Goal: Task Accomplishment & Management: Complete application form

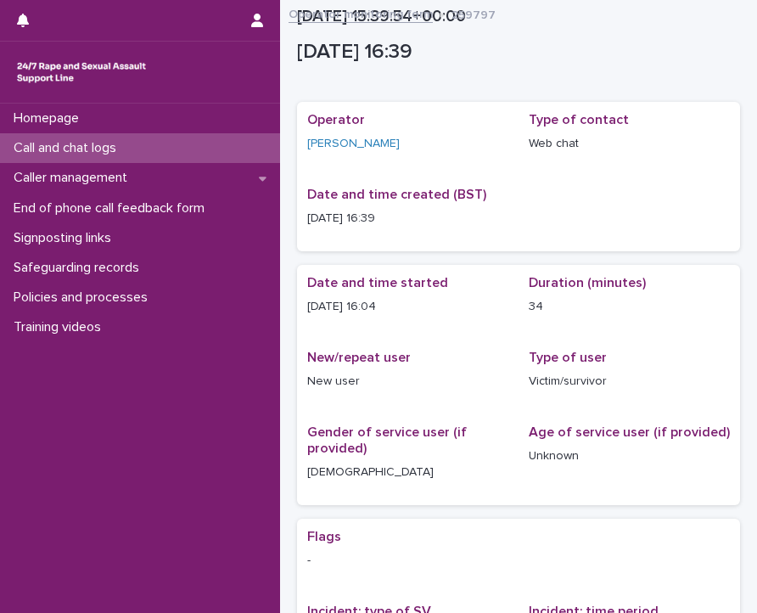
scroll to position [364, 0]
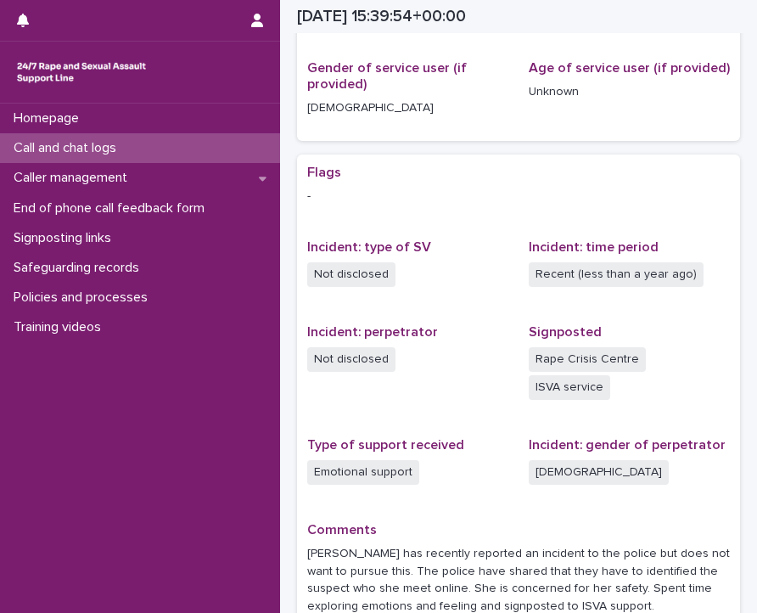
click at [149, 139] on div "Call and chat logs" at bounding box center [140, 148] width 280 height 30
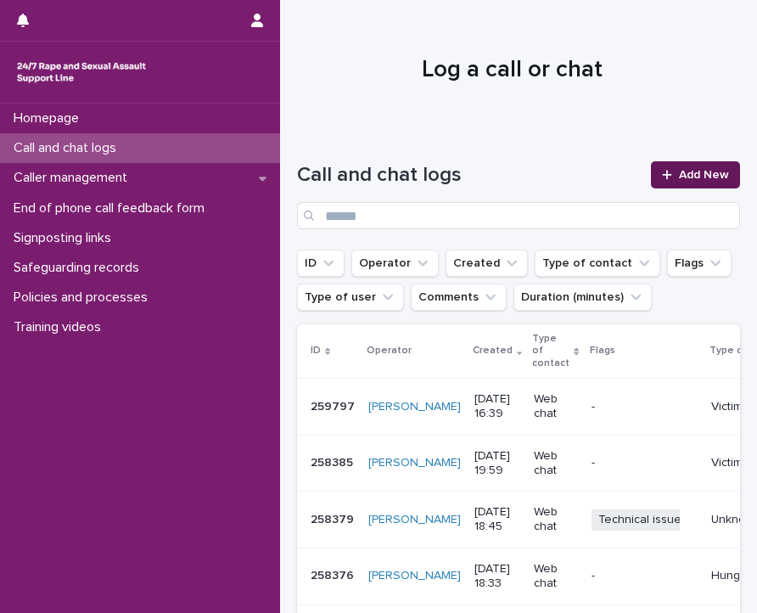
click at [675, 167] on link "Add New" at bounding box center [695, 174] width 89 height 27
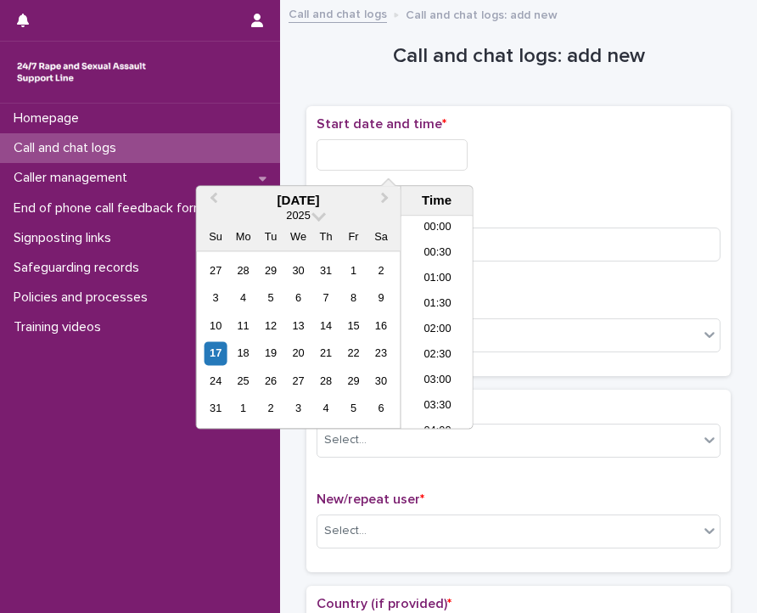
click at [390, 154] on input "text" at bounding box center [392, 154] width 151 height 31
click at [418, 286] on li "17:00" at bounding box center [438, 296] width 72 height 25
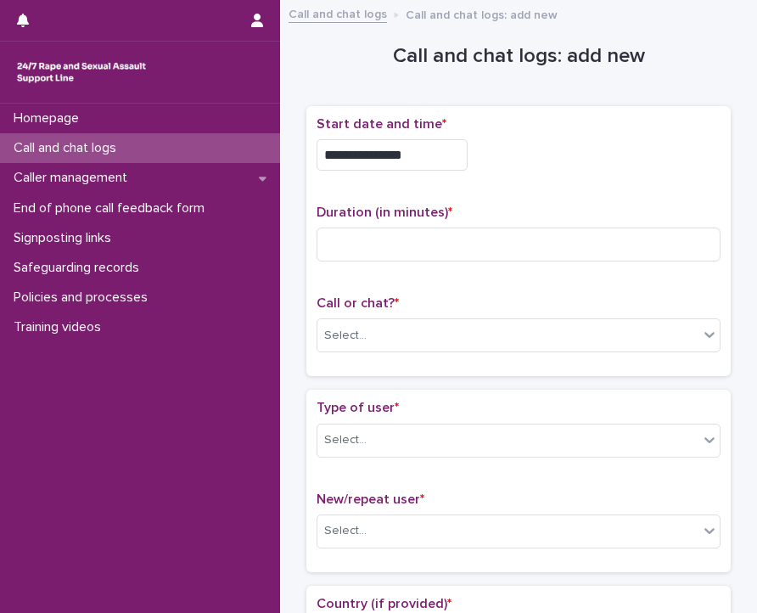
click at [438, 143] on input "**********" at bounding box center [392, 154] width 151 height 31
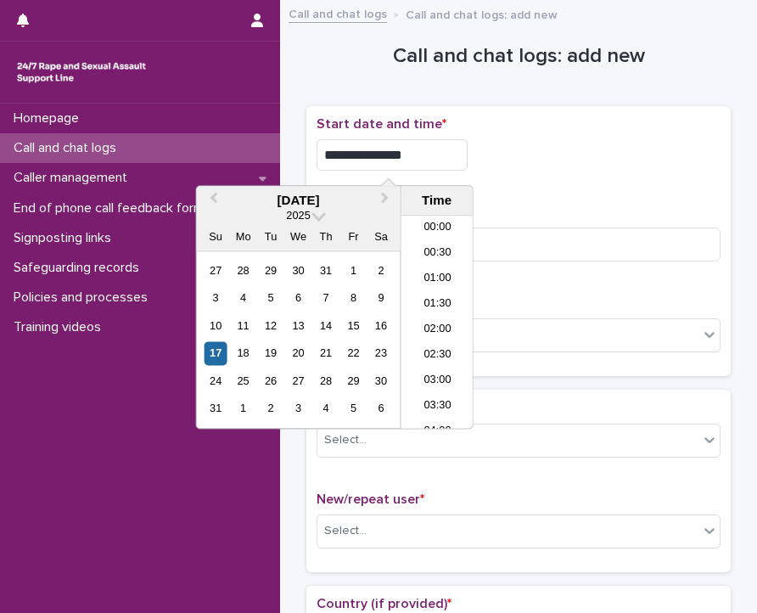
scroll to position [772, 0]
type input "**********"
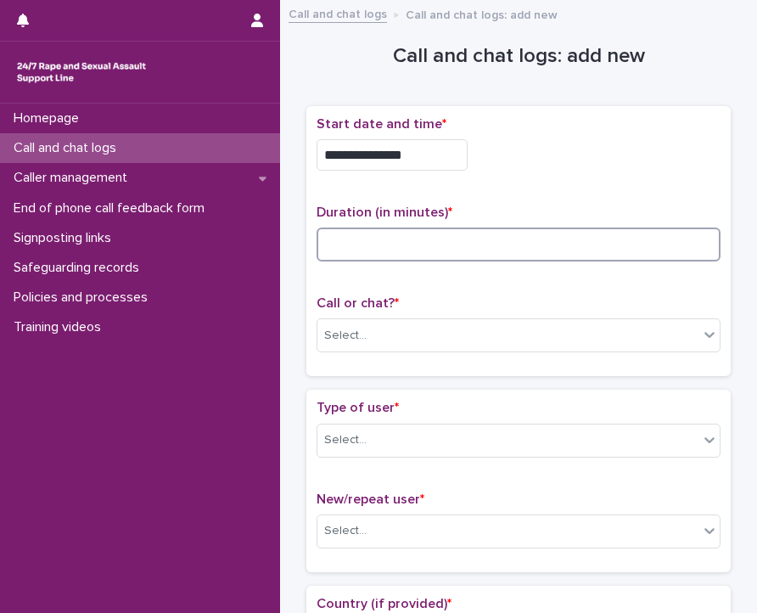
click at [506, 235] on input at bounding box center [519, 244] width 404 height 34
type input "*"
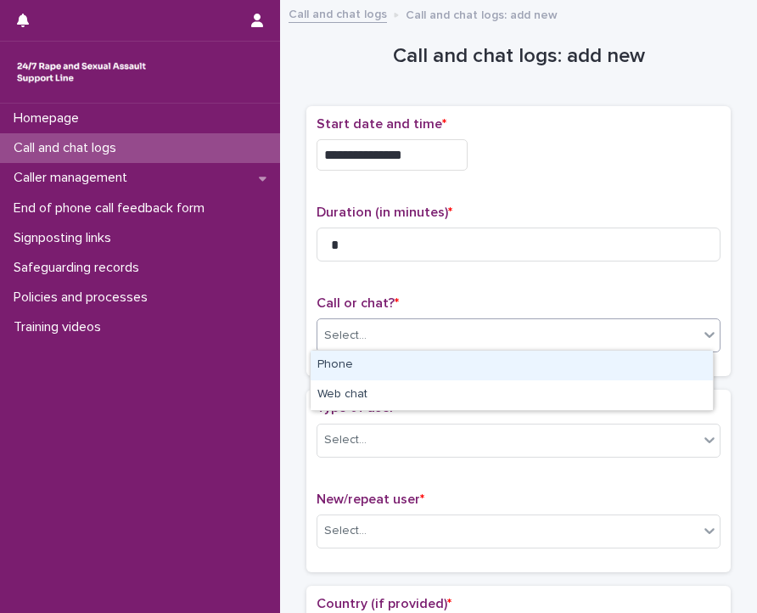
click at [475, 346] on div "Select..." at bounding box center [507, 336] width 381 height 28
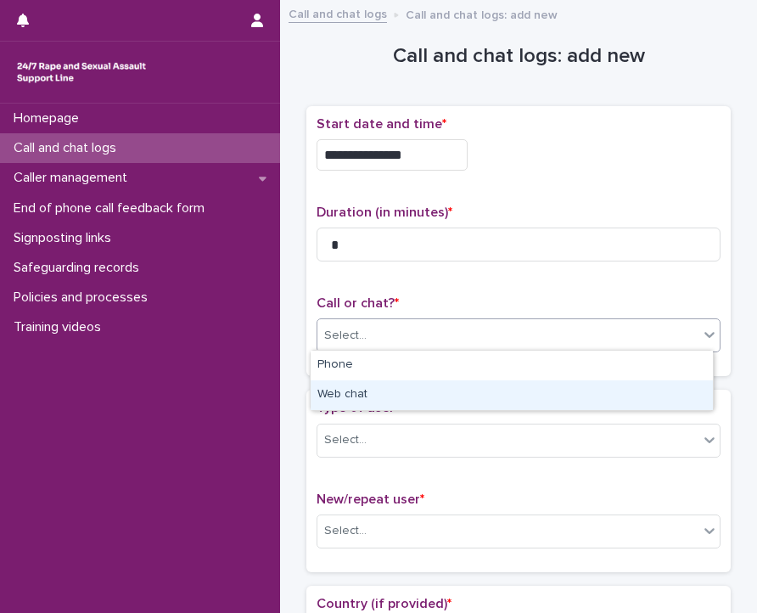
click at [419, 391] on div "Web chat" at bounding box center [512, 395] width 402 height 30
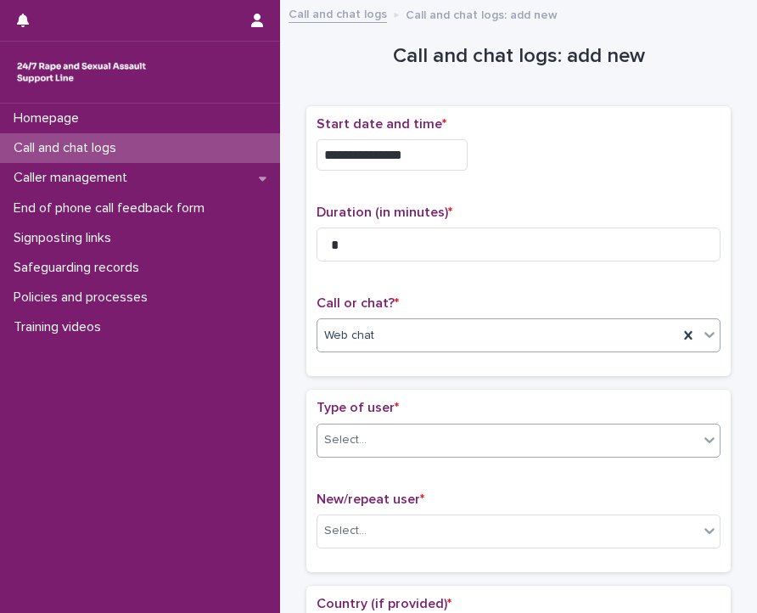
click at [407, 451] on div "Select..." at bounding box center [519, 441] width 404 height 34
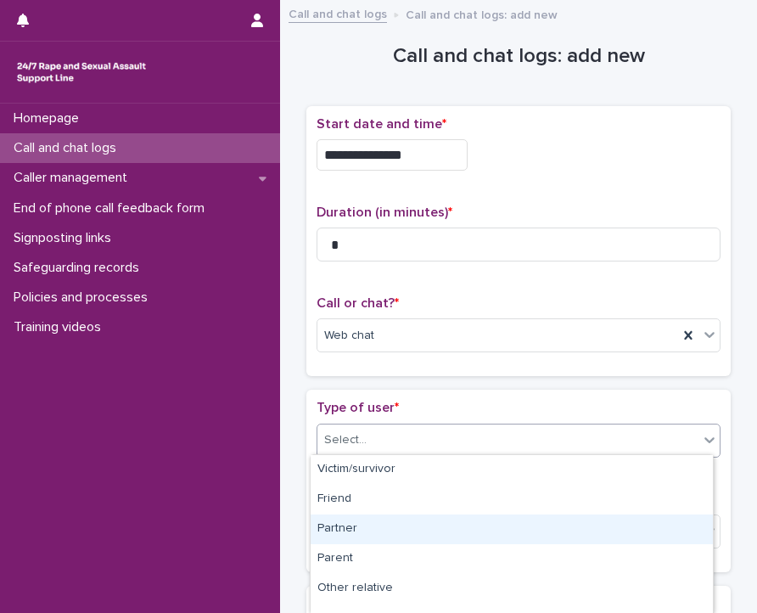
scroll to position [285, 0]
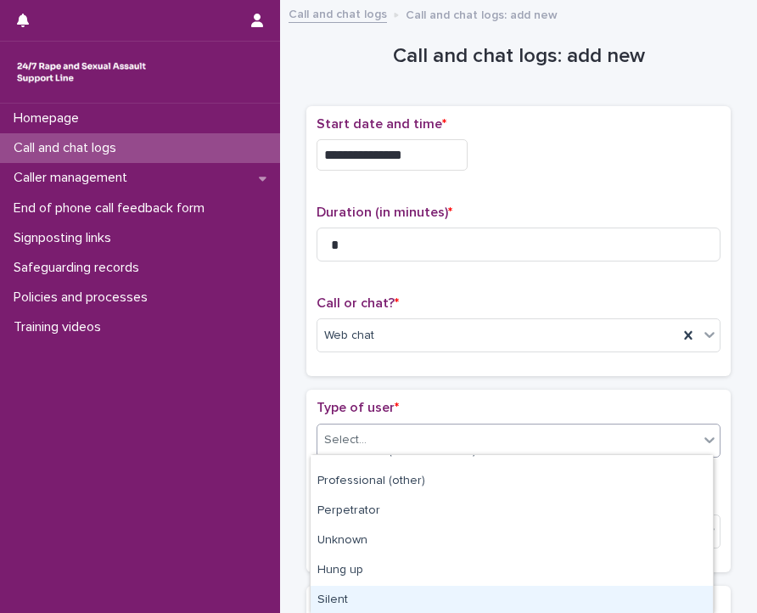
click at [387, 590] on div "Silent" at bounding box center [512, 601] width 402 height 30
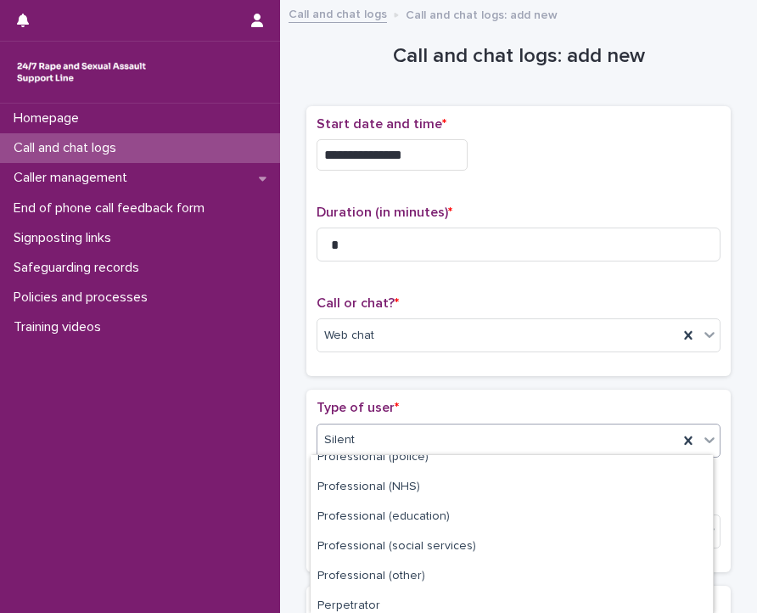
click at [402, 432] on div "Silent" at bounding box center [497, 440] width 361 height 28
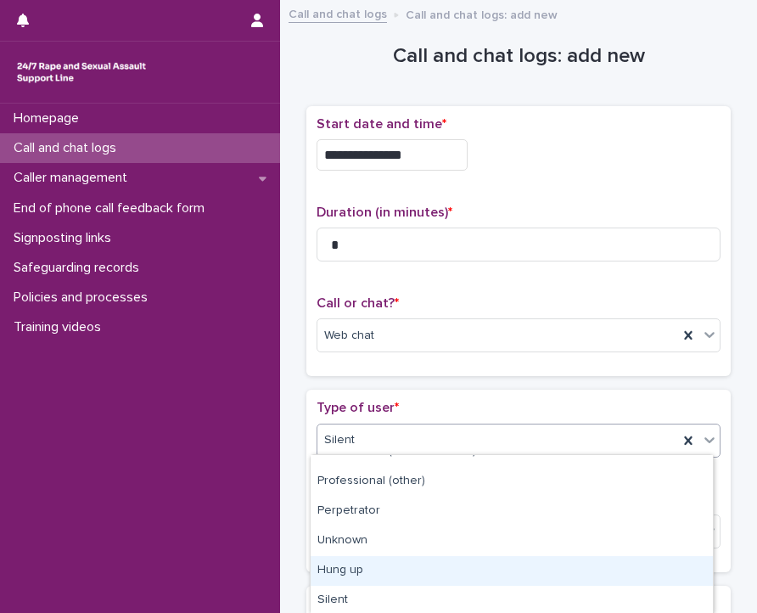
click at [364, 562] on div "Hung up" at bounding box center [512, 571] width 402 height 30
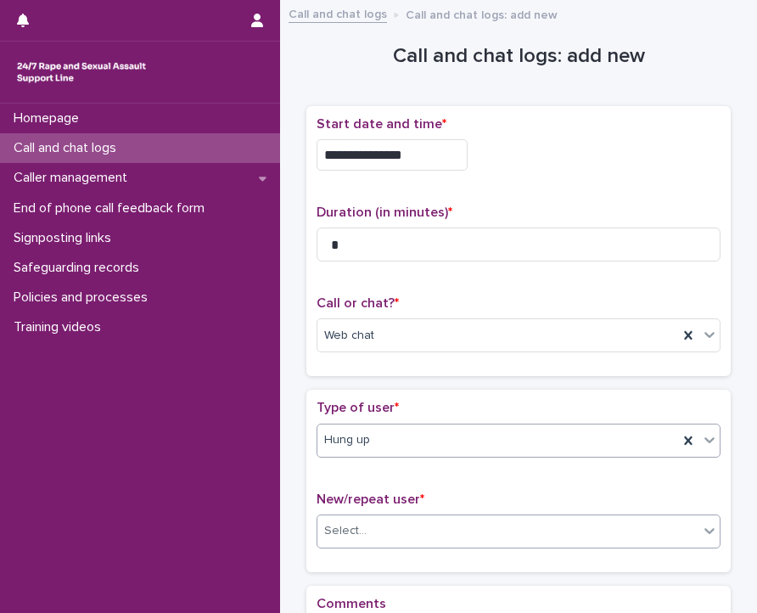
click at [370, 522] on div "Select..." at bounding box center [507, 531] width 381 height 28
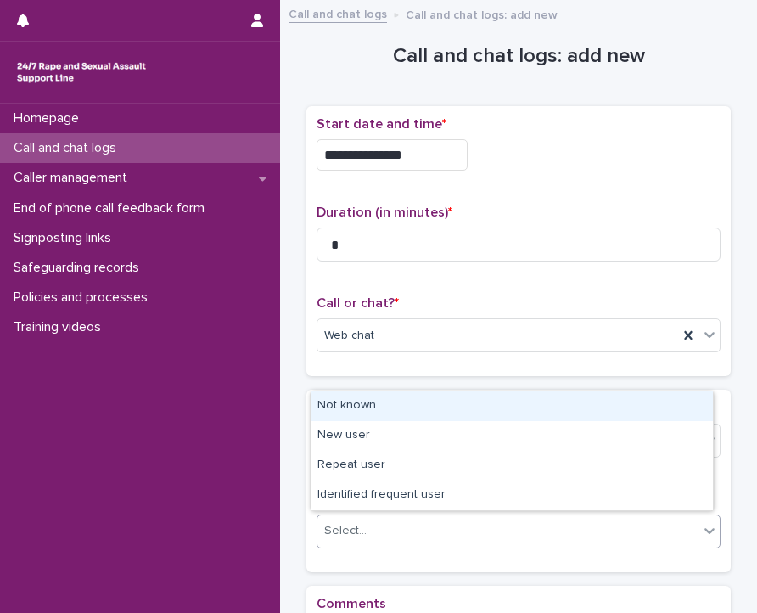
click at [387, 412] on div "Not known" at bounding box center [512, 406] width 402 height 30
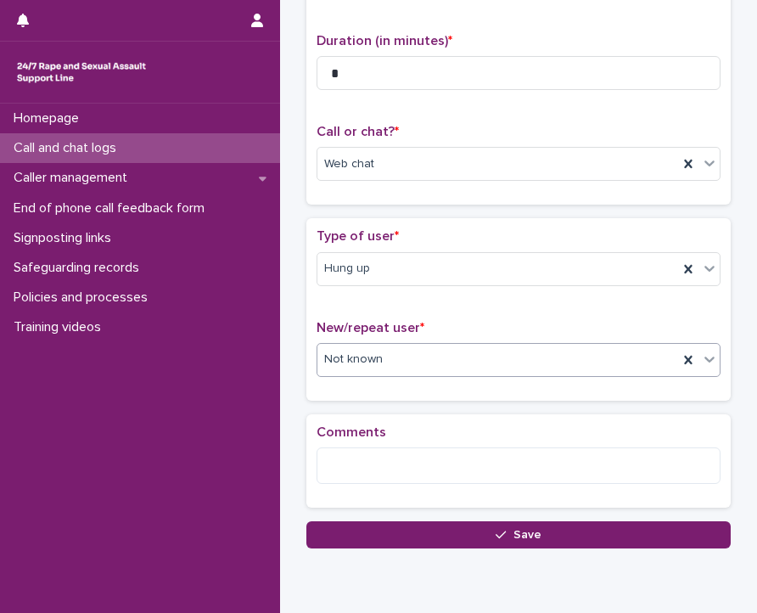
scroll to position [172, 0]
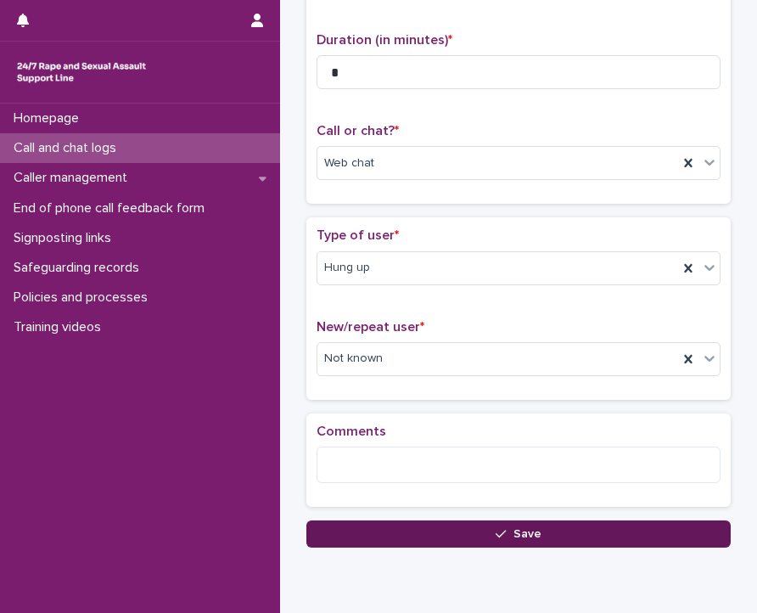
click at [395, 527] on button "Save" at bounding box center [518, 533] width 424 height 27
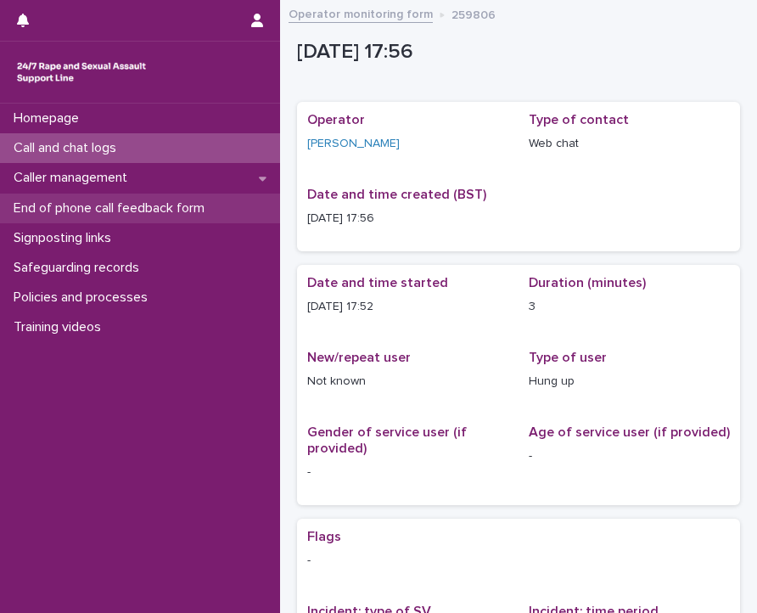
click at [145, 205] on p "End of phone call feedback form" at bounding box center [112, 208] width 211 height 16
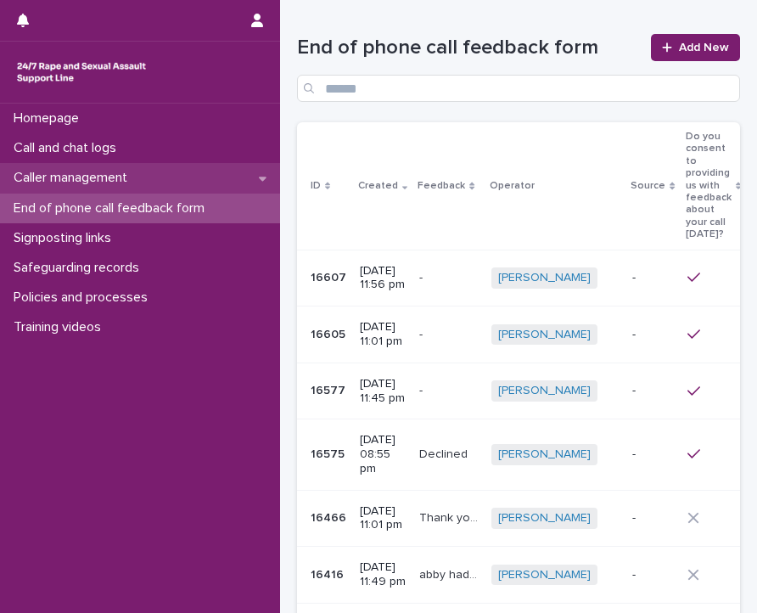
click at [141, 183] on p "Caller management" at bounding box center [74, 178] width 134 height 16
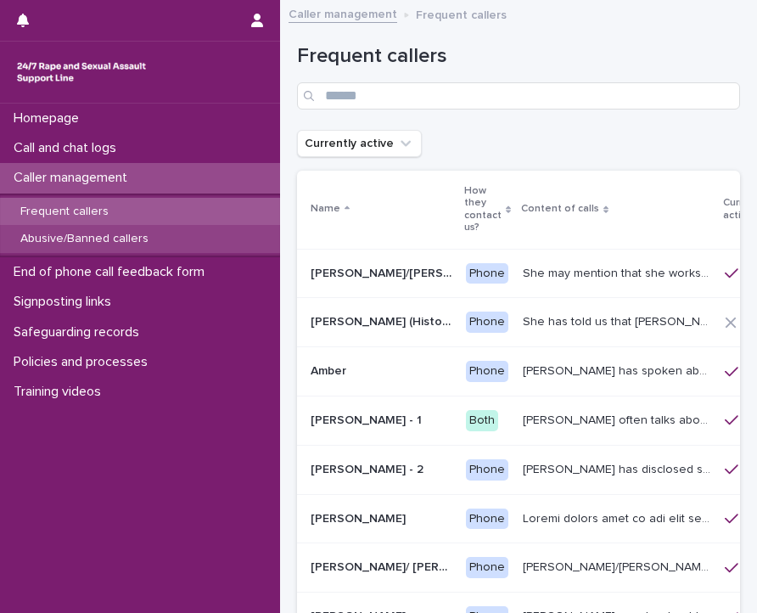
click at [127, 235] on p "Abusive/Banned callers" at bounding box center [84, 239] width 155 height 14
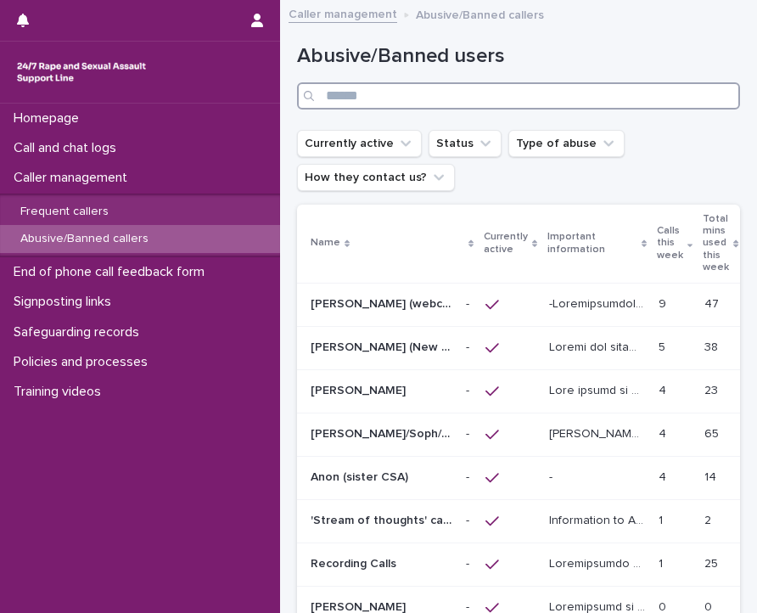
click at [463, 100] on input "Search" at bounding box center [518, 95] width 443 height 27
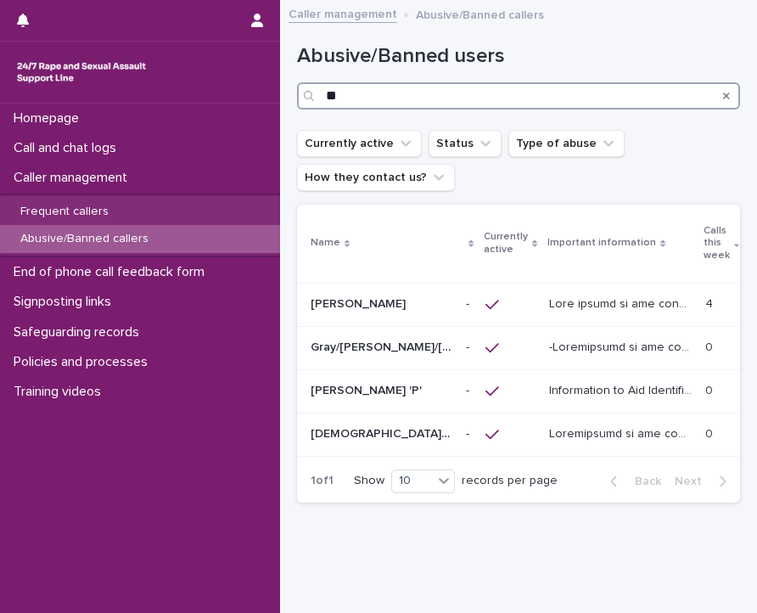
type input "*"
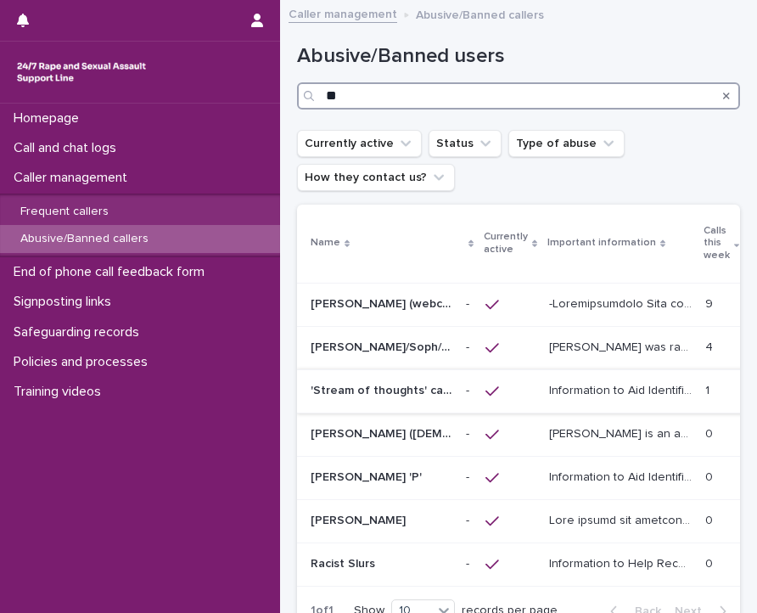
type input "*"
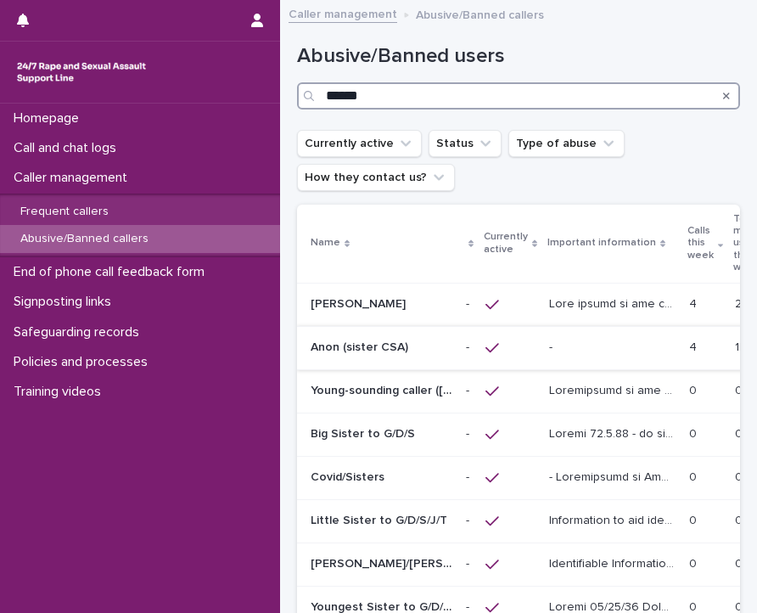
type input "******"
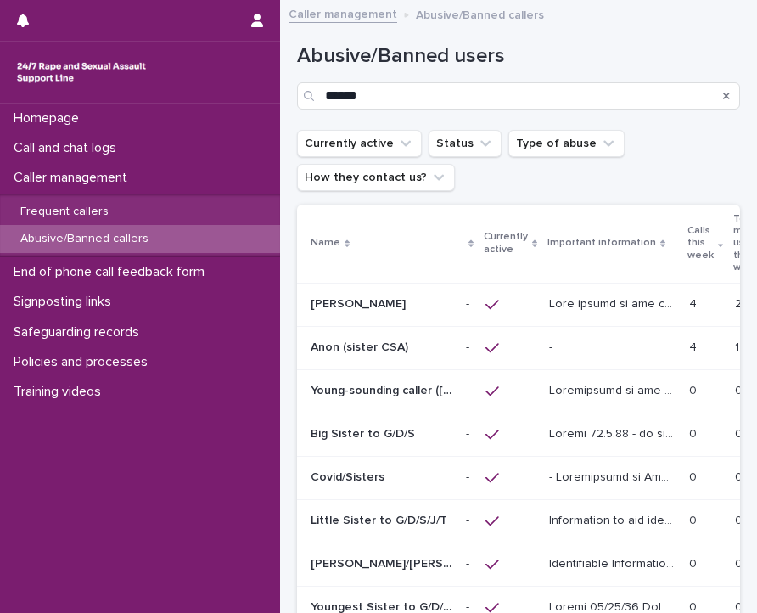
drag, startPoint x: 421, startPoint y: 342, endPoint x: 438, endPoint y: 355, distance: 21.2
click at [438, 355] on div "Anon (sister CSA) [PERSON_NAME] (sister CSA)" at bounding box center [382, 348] width 142 height 28
